Goal: Task Accomplishment & Management: Manage account settings

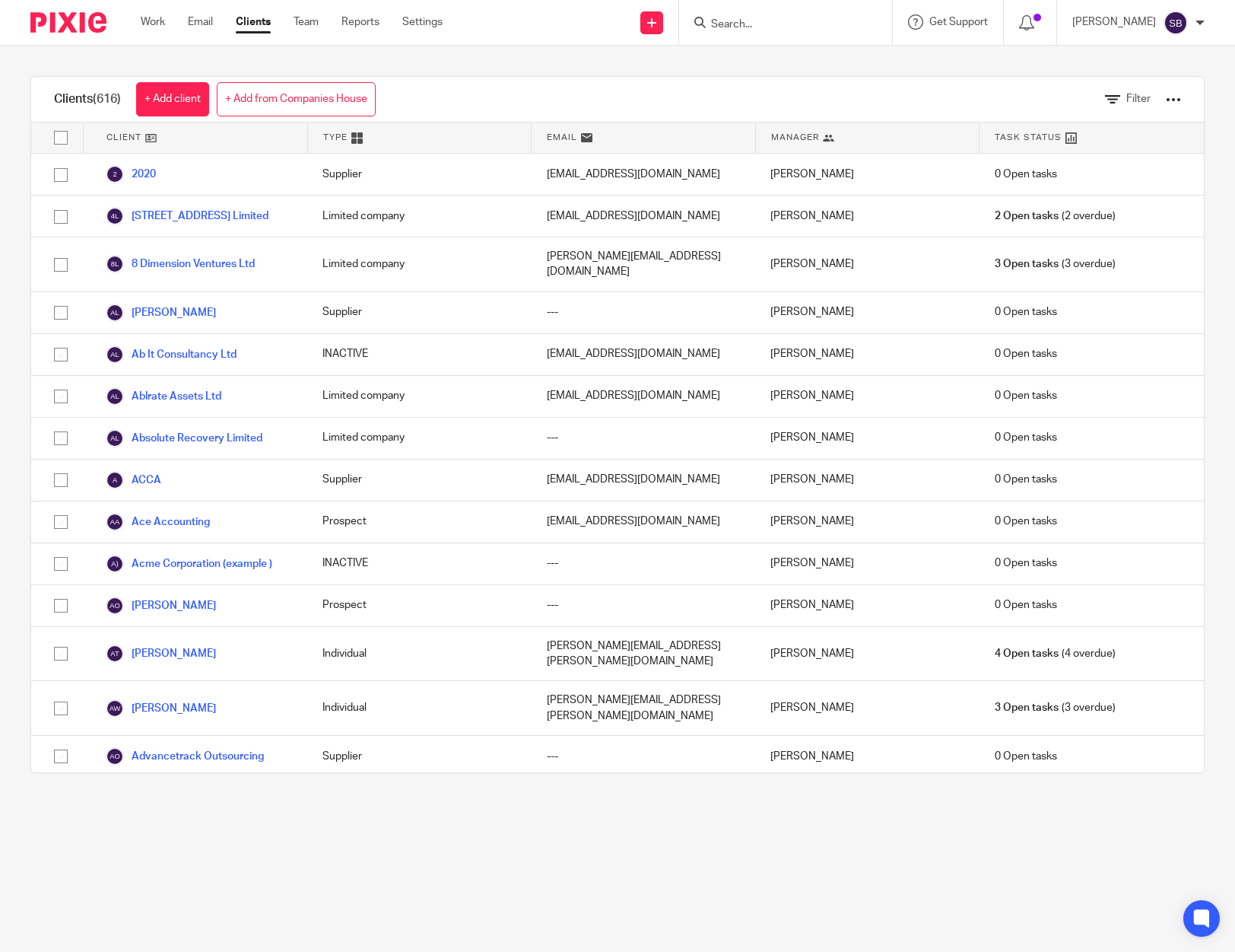
click at [728, 21] on input "Search" at bounding box center [778, 24] width 137 height 13
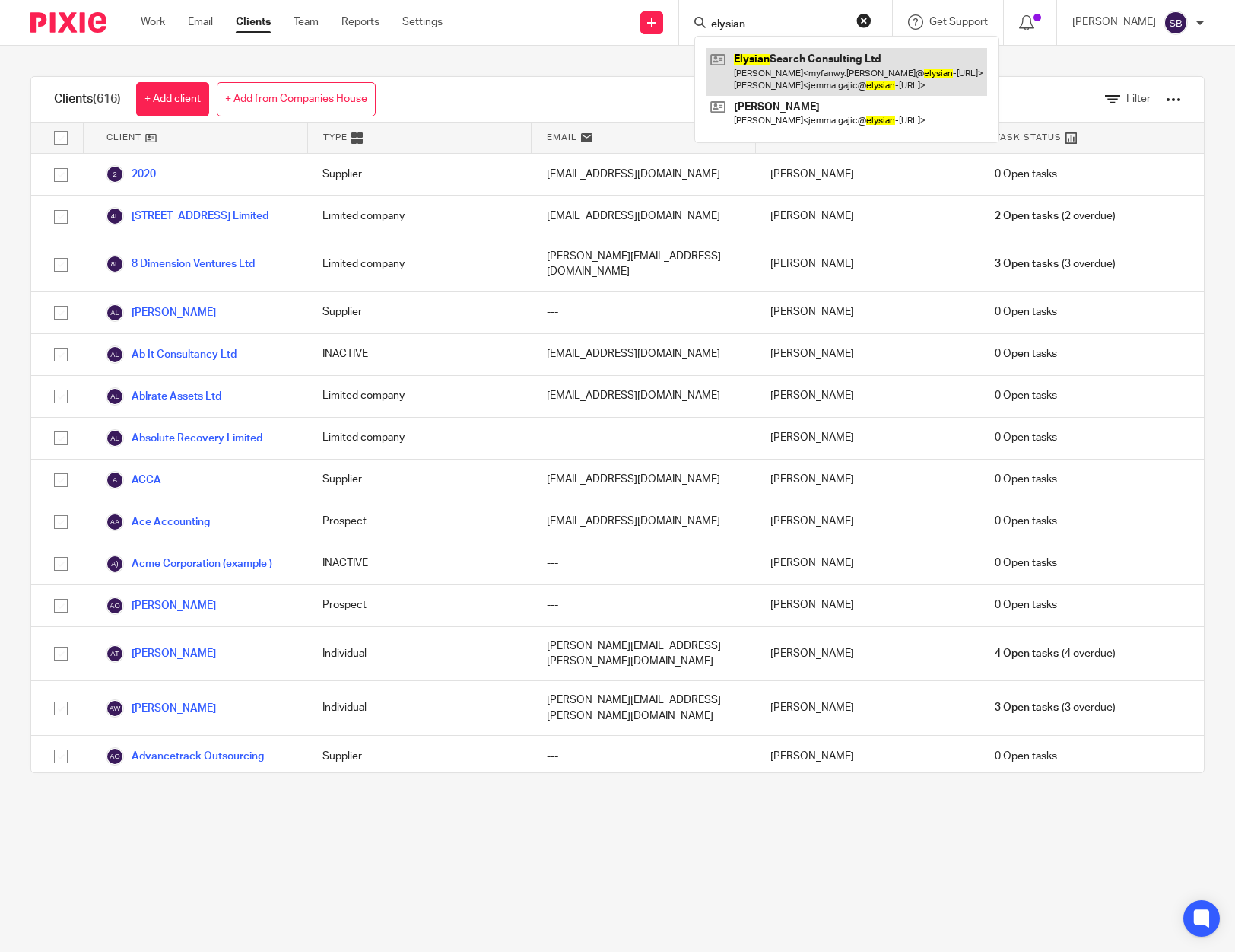
type input "elysian"
click at [763, 58] on link at bounding box center [847, 71] width 281 height 47
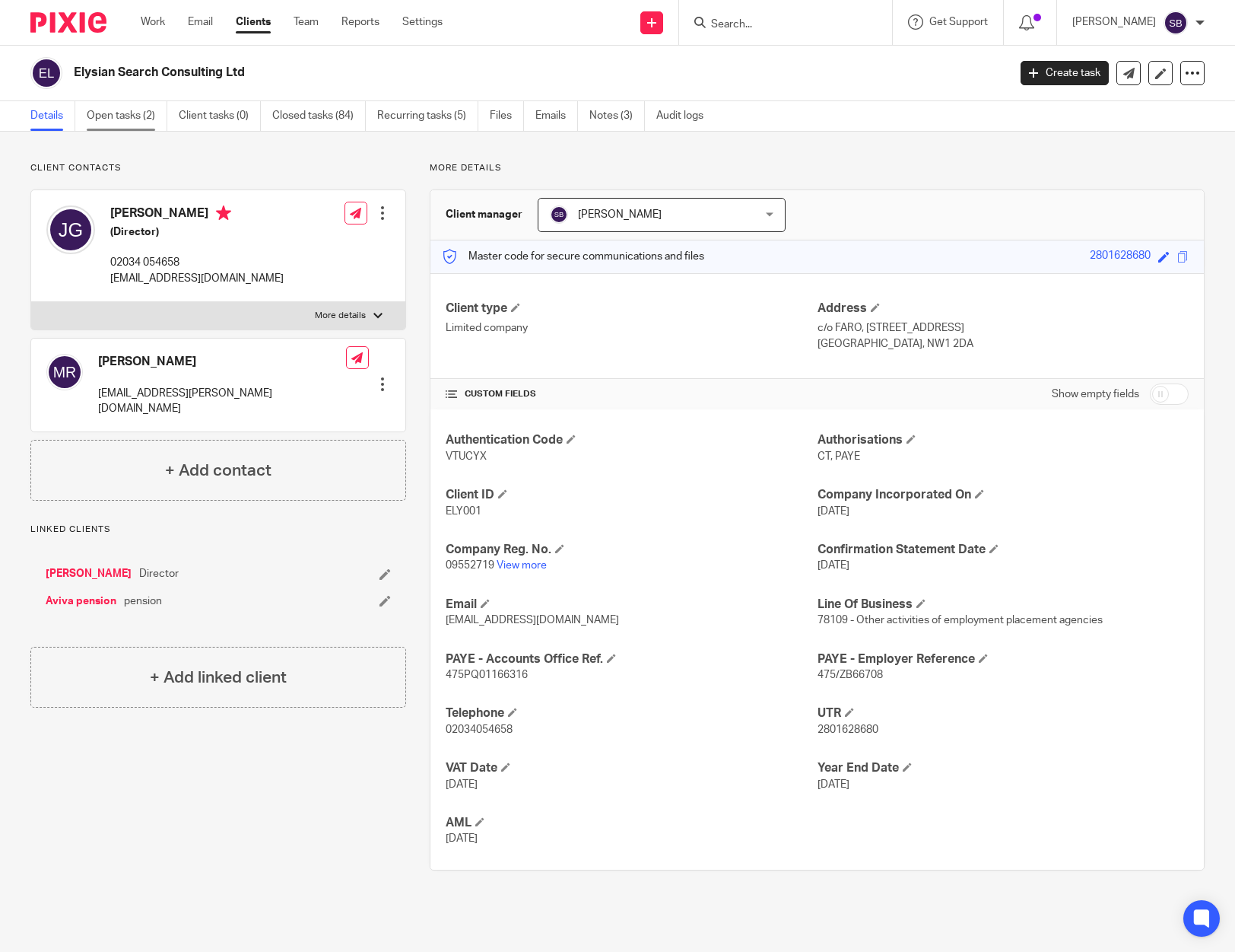
click at [119, 118] on link "Open tasks (2)" at bounding box center [126, 116] width 81 height 30
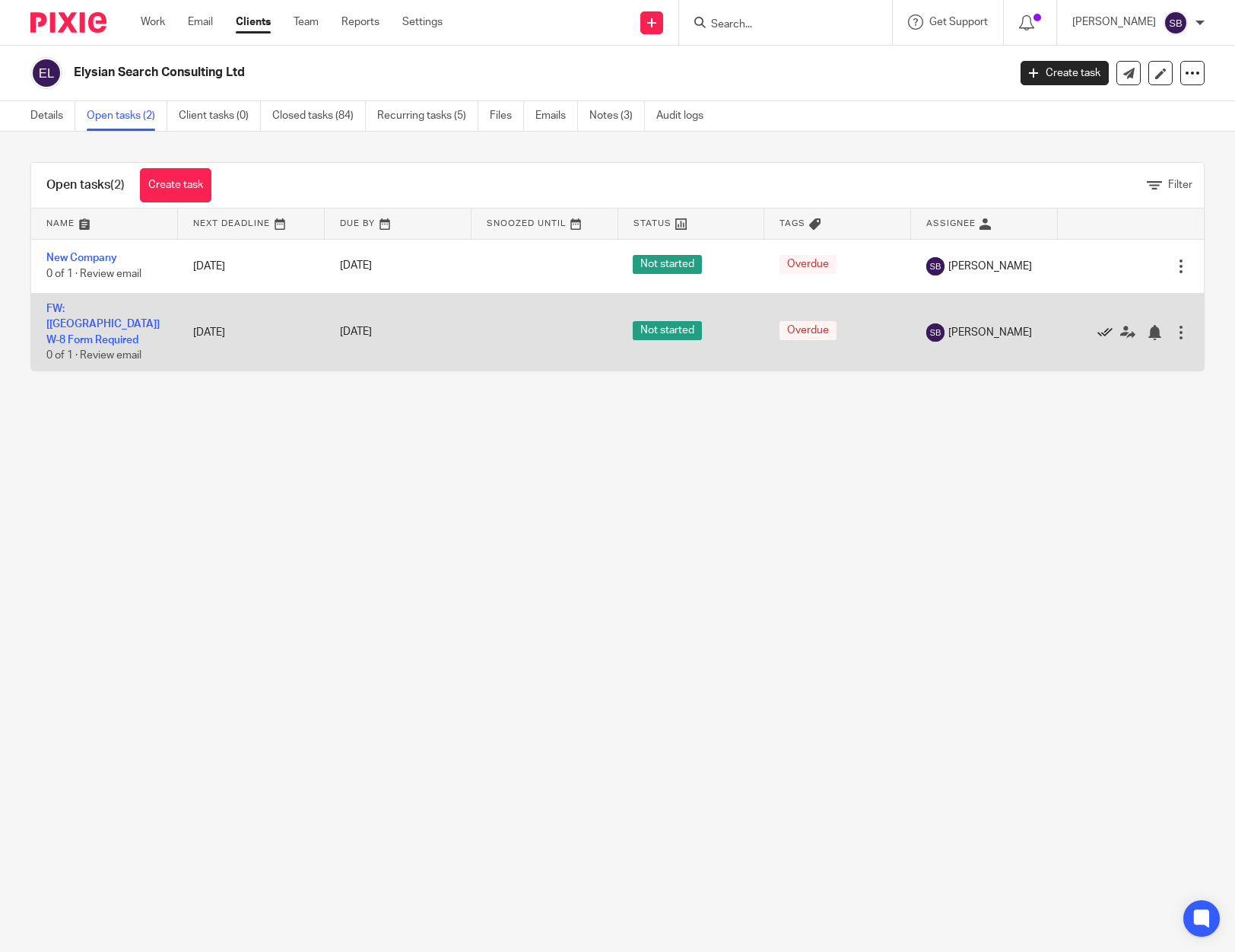
click at [1098, 325] on icon at bounding box center [1105, 332] width 15 height 15
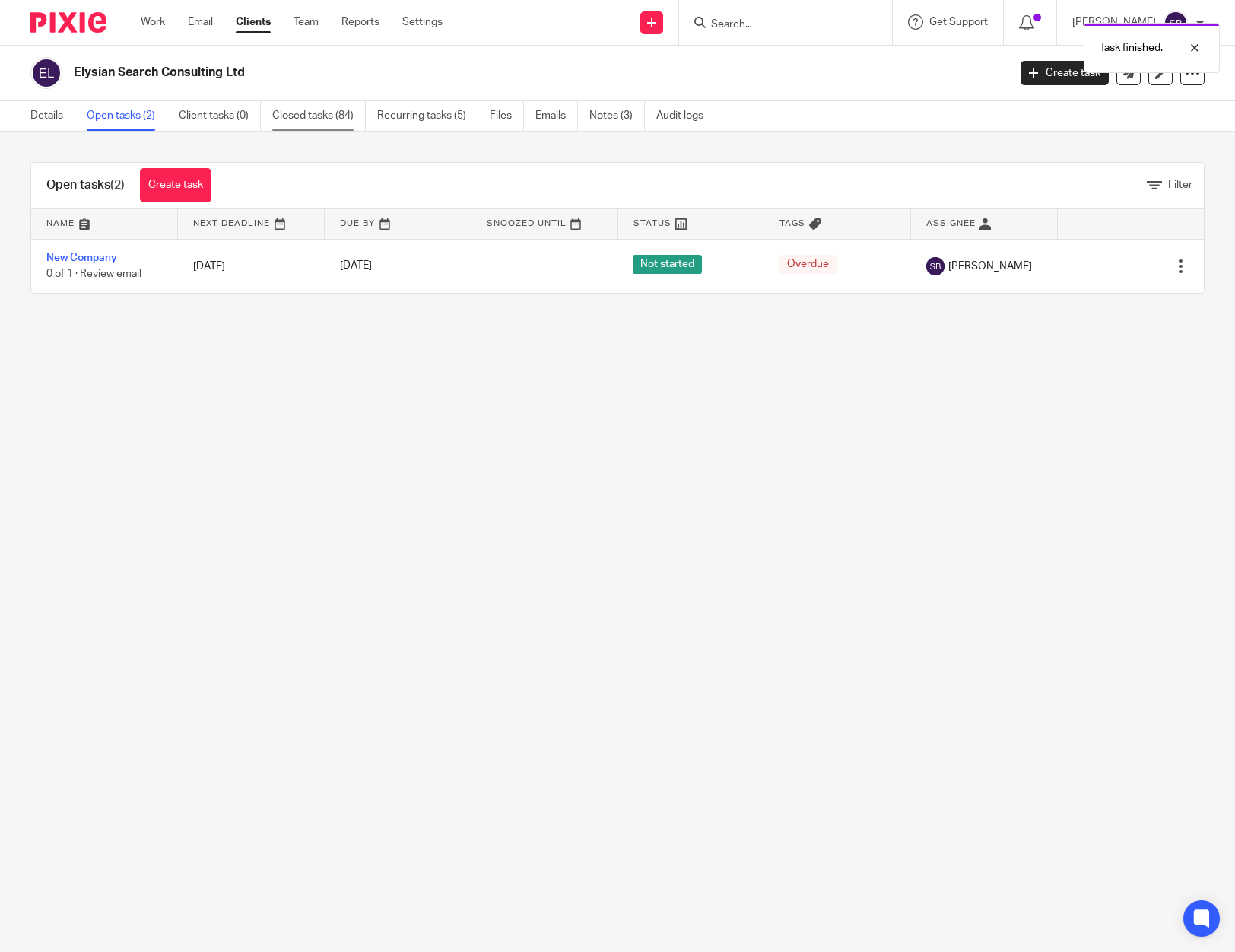
click at [320, 119] on link "Closed tasks (84)" at bounding box center [319, 116] width 93 height 30
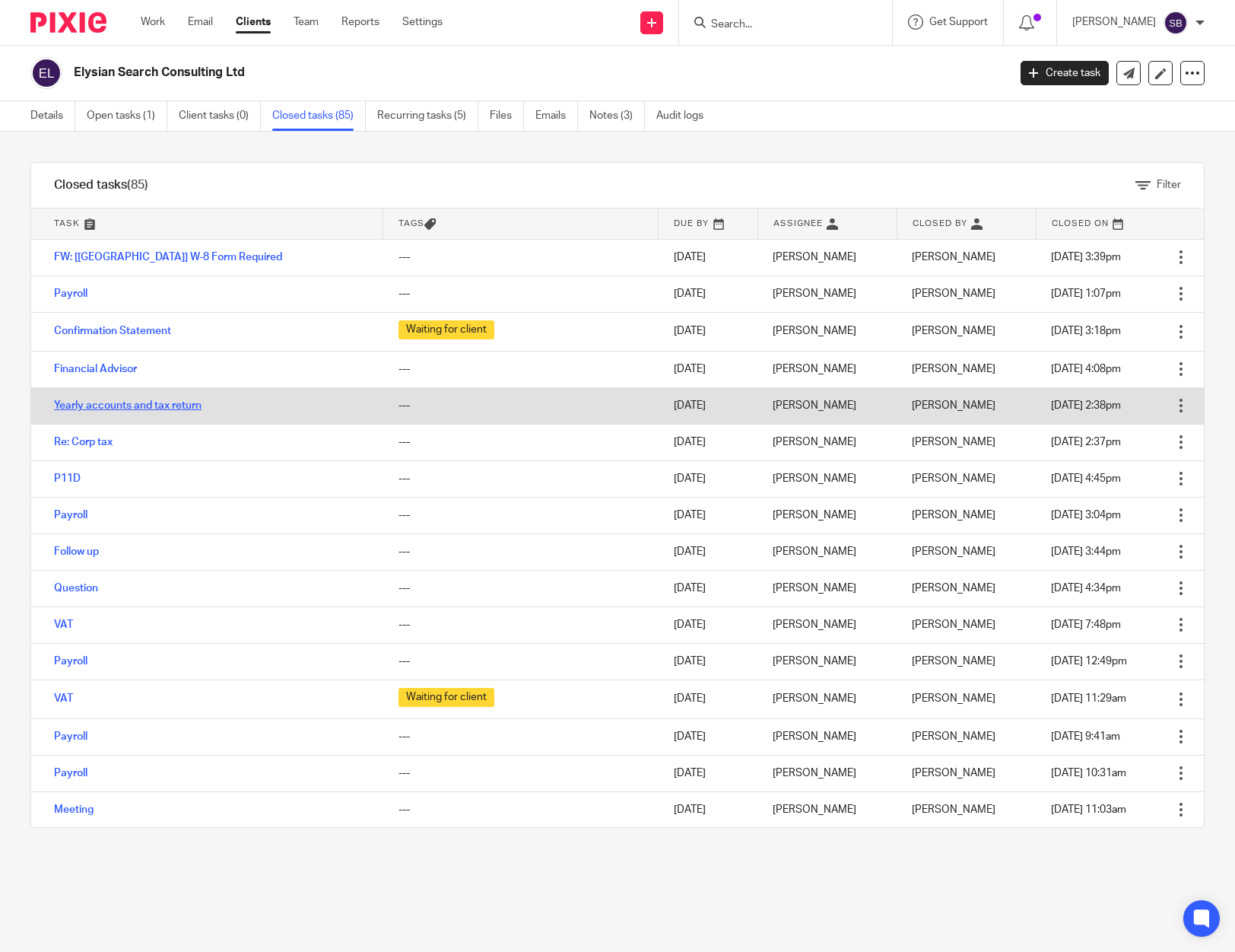
click at [175, 404] on link "Yearly accounts and tax return" at bounding box center [128, 406] width 148 height 11
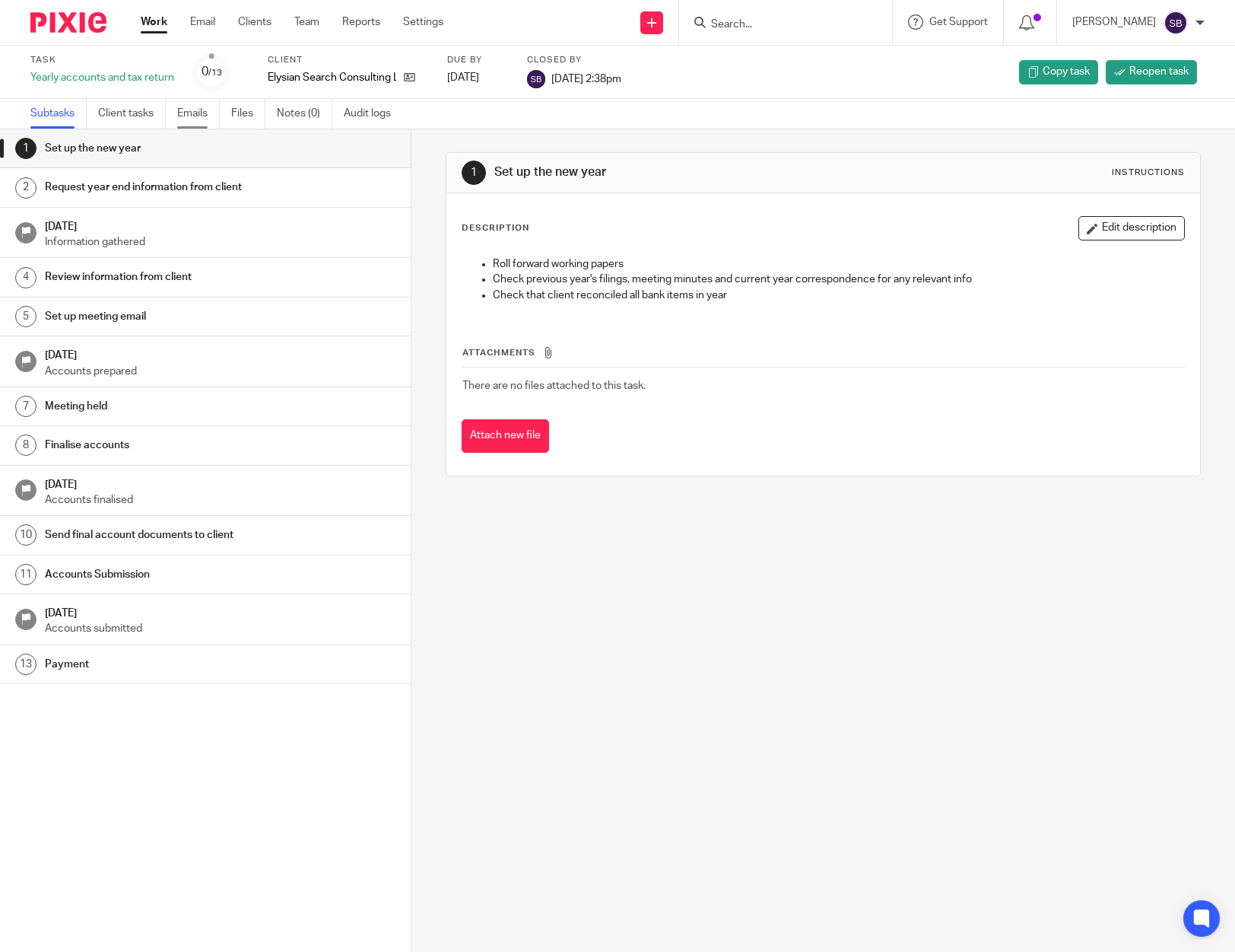
click at [202, 111] on link "Emails" at bounding box center [199, 114] width 42 height 30
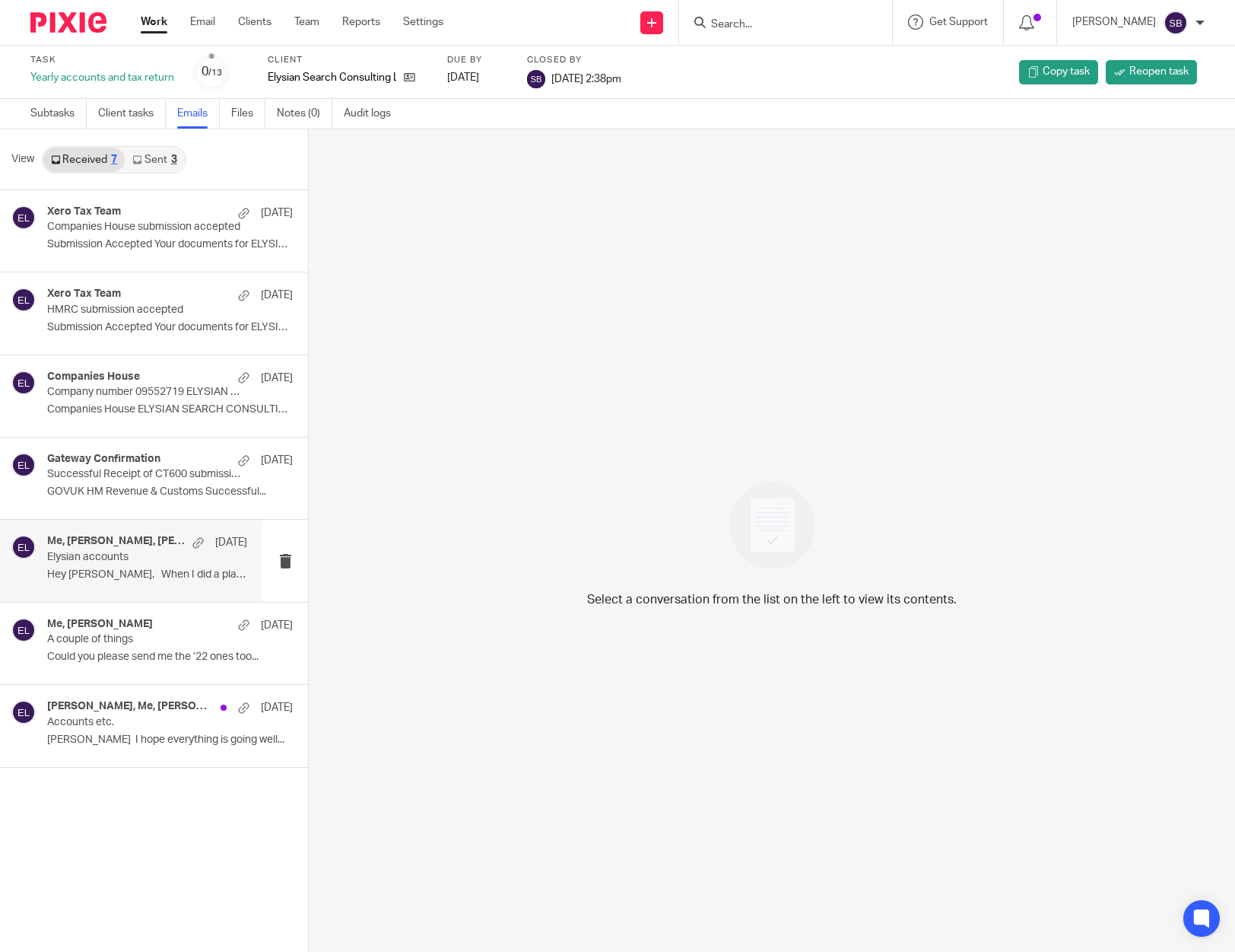
click at [96, 566] on div "Me, Jemma Gajic, Myfanwy Ronchetti 27 Aug Elysian accounts Hey Steve, When I di…" at bounding box center [147, 560] width 200 height 51
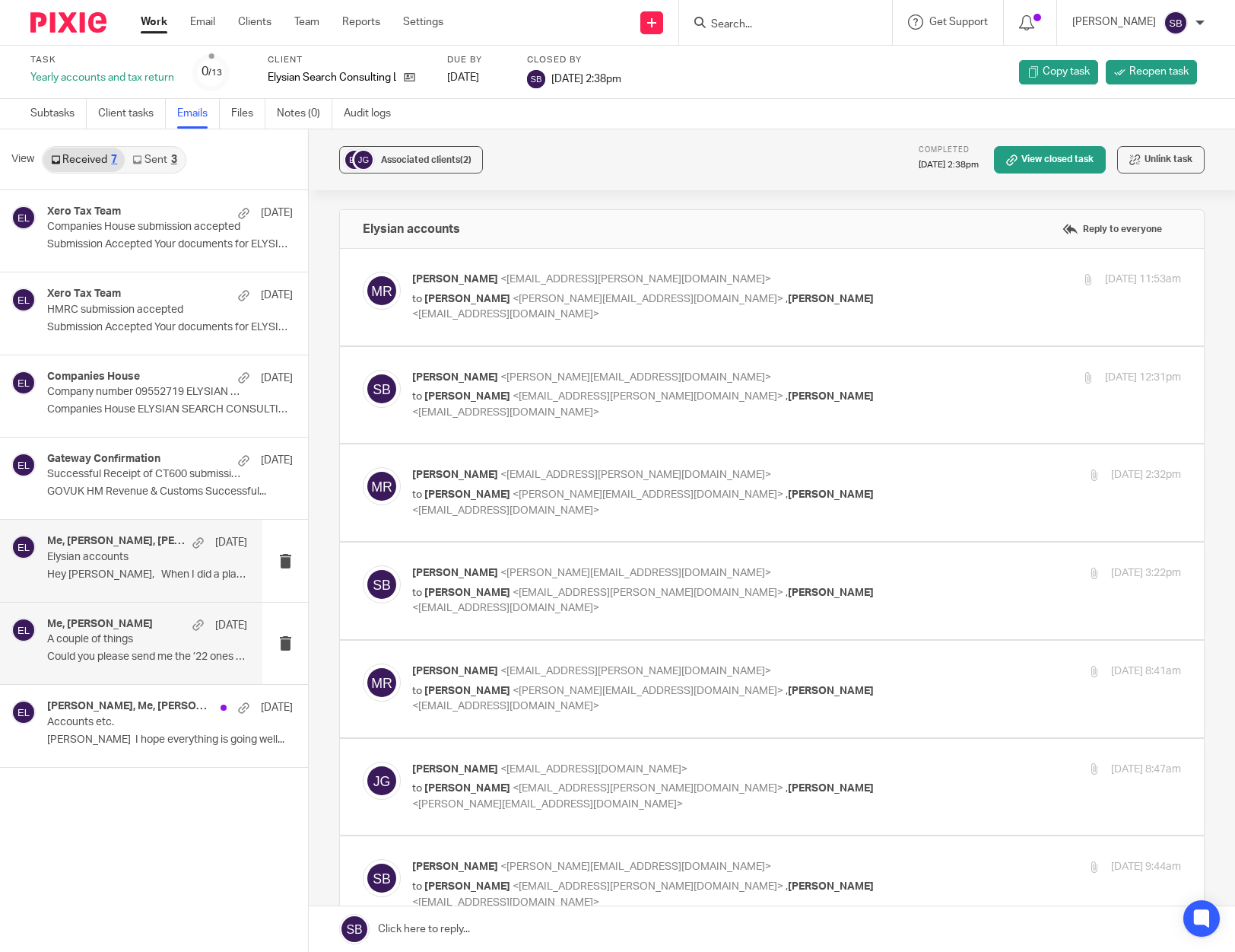
click at [128, 650] on div "Me, Jemma Gajic 28 Jul A couple of things Could you please send me the ’22 ones…" at bounding box center [147, 643] width 200 height 51
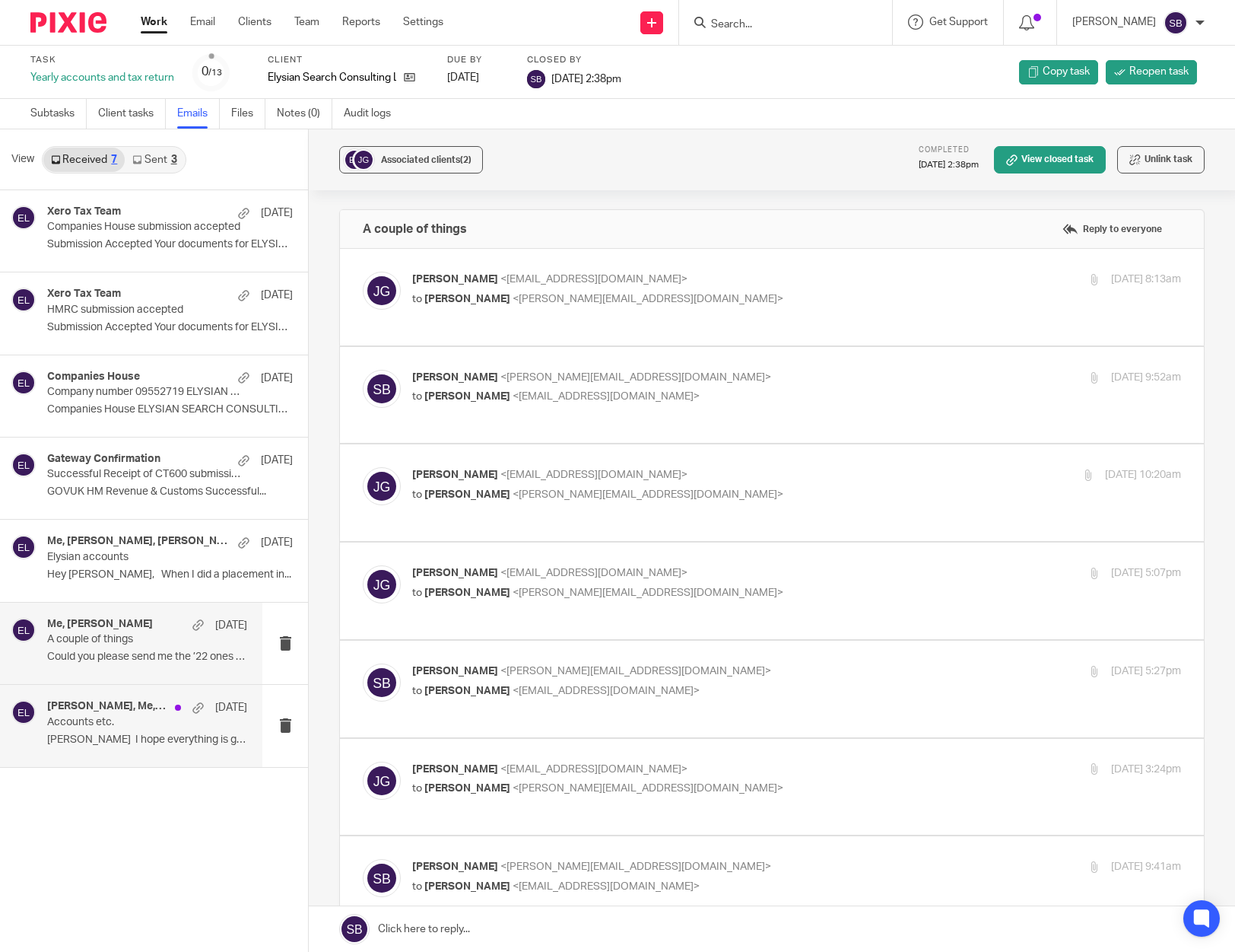
click at [124, 726] on p "Accounts etc." at bounding box center [127, 722] width 160 height 13
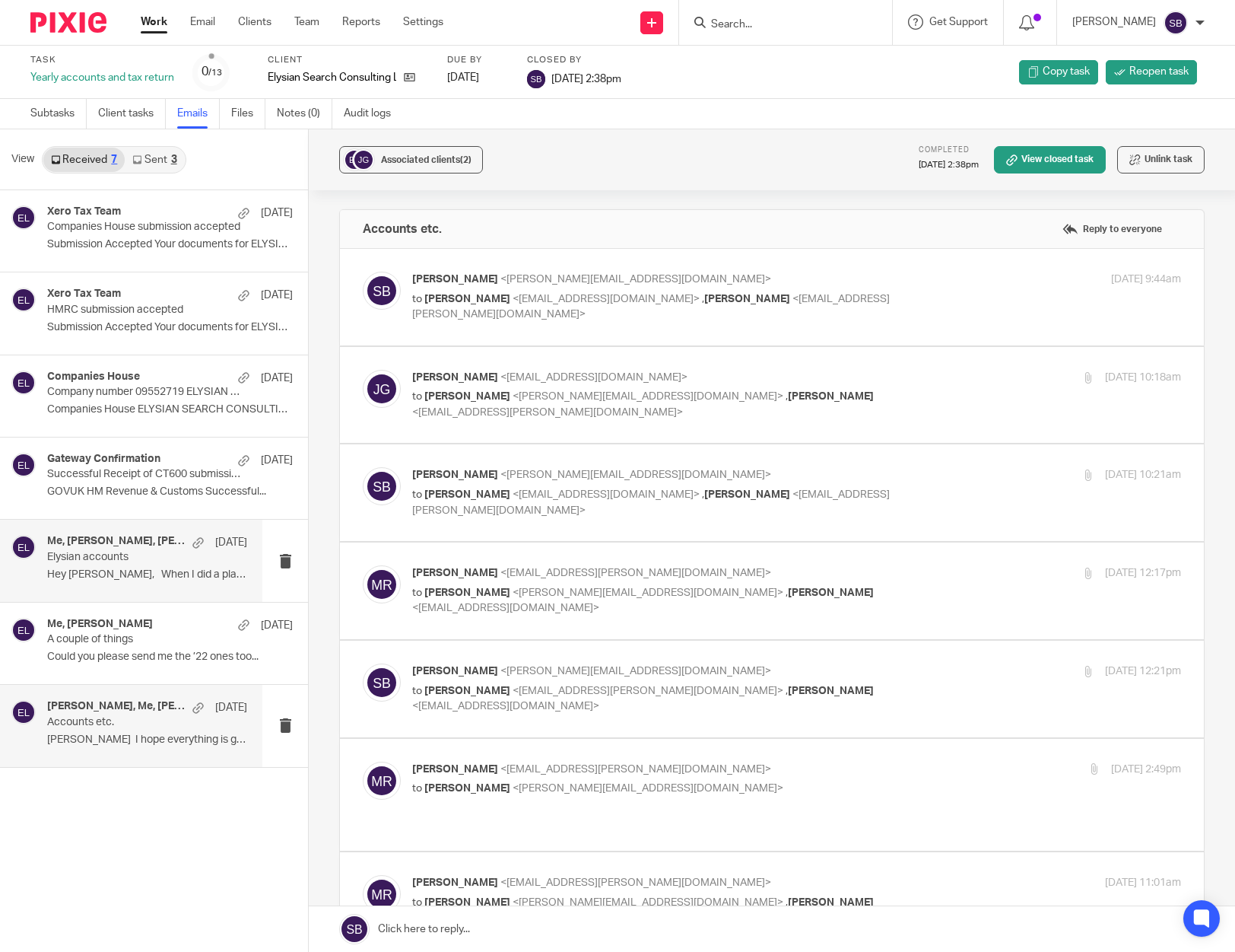
click at [130, 563] on p "Elysian accounts" at bounding box center [127, 557] width 160 height 13
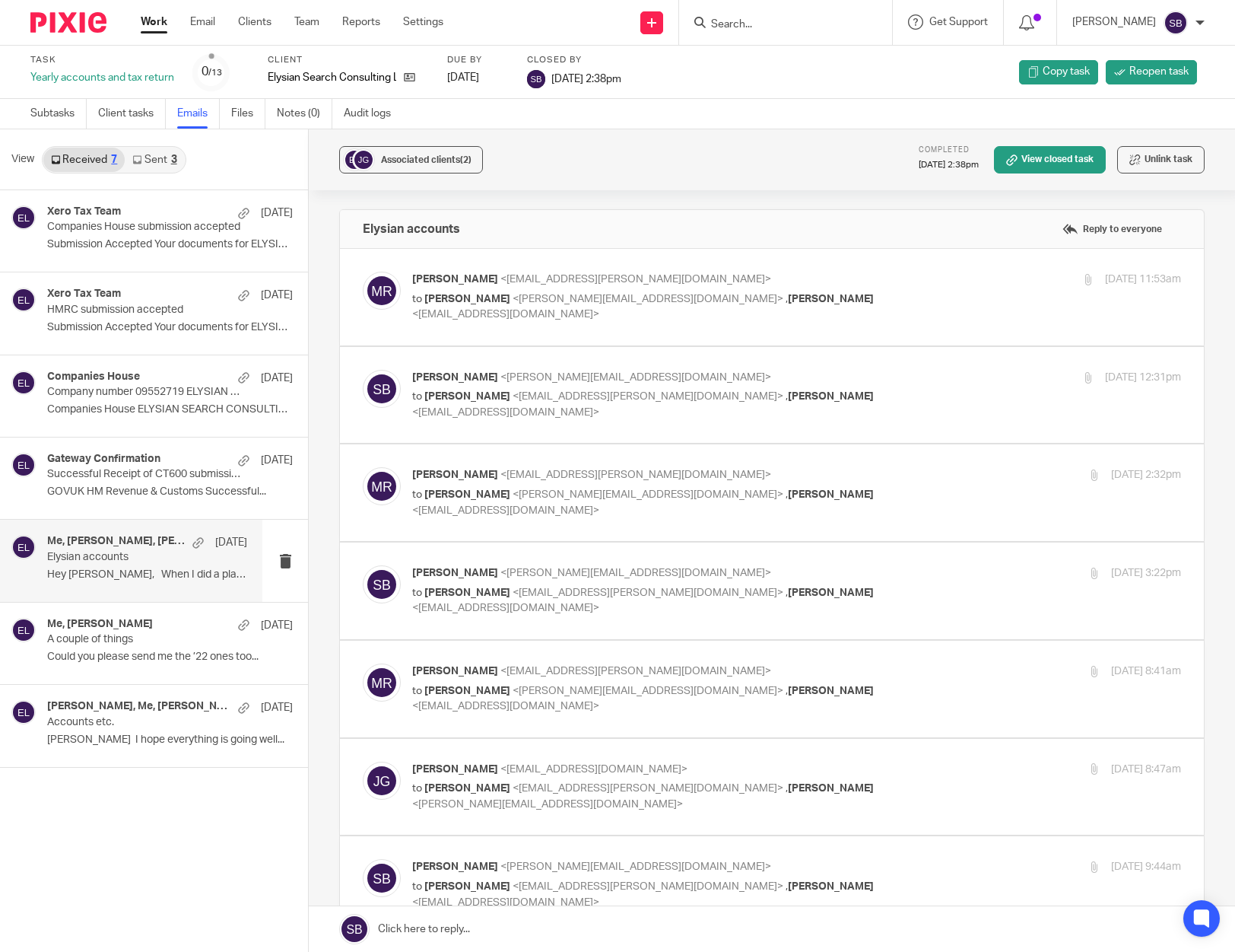
click at [554, 877] on div "Steve Bradshaw <steve@caatadvisory.co.uk> to Myfanwy Ronchetti <myfanwy.ronchet…" at bounding box center [668, 884] width 512 height 51
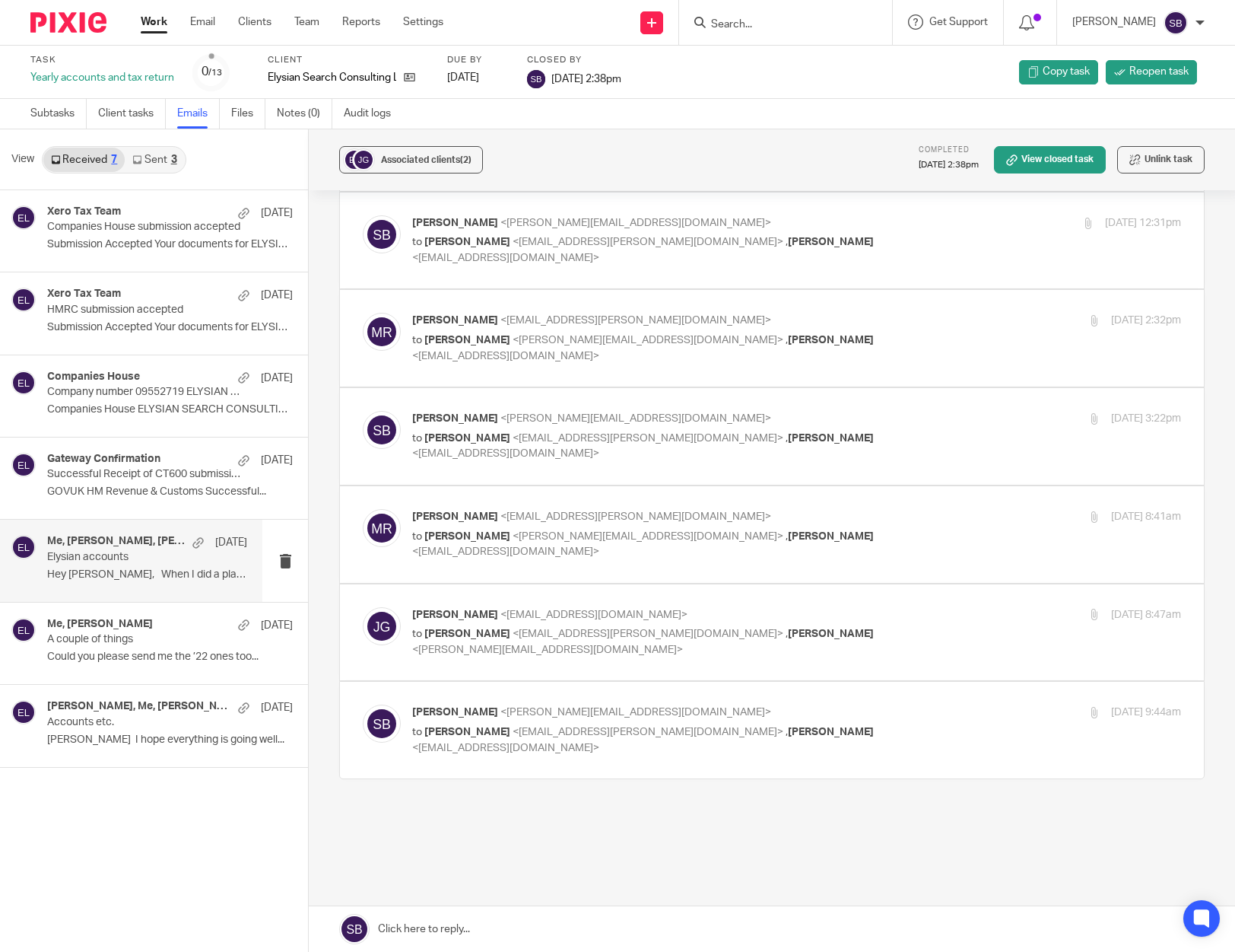
scroll to position [155, 0]
click at [658, 717] on p "Steve Bradshaw <steve@caatadvisory.co.uk>" at bounding box center [668, 712] width 512 height 16
checkbox input "true"
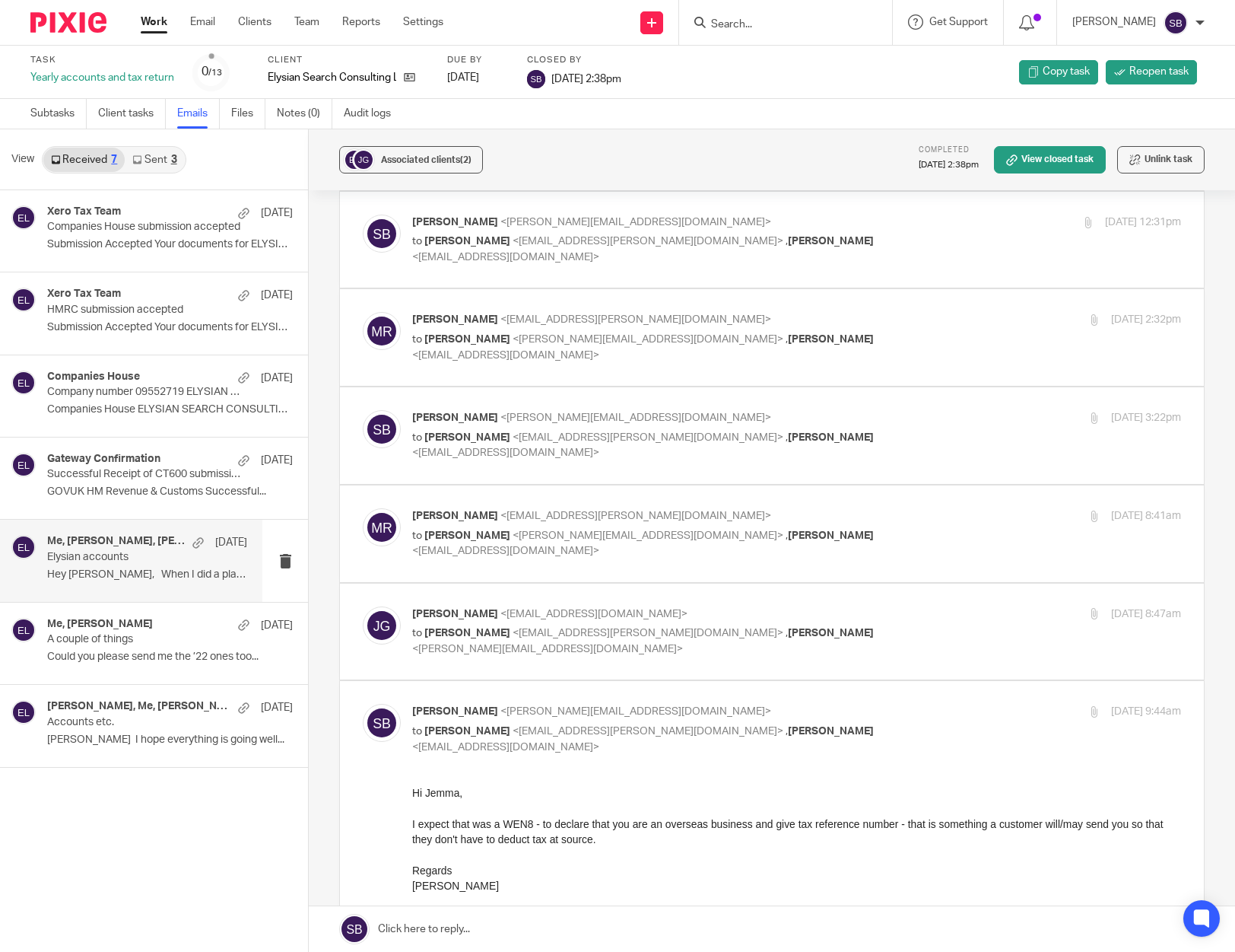
scroll to position [0, 0]
